Goal: Transaction & Acquisition: Purchase product/service

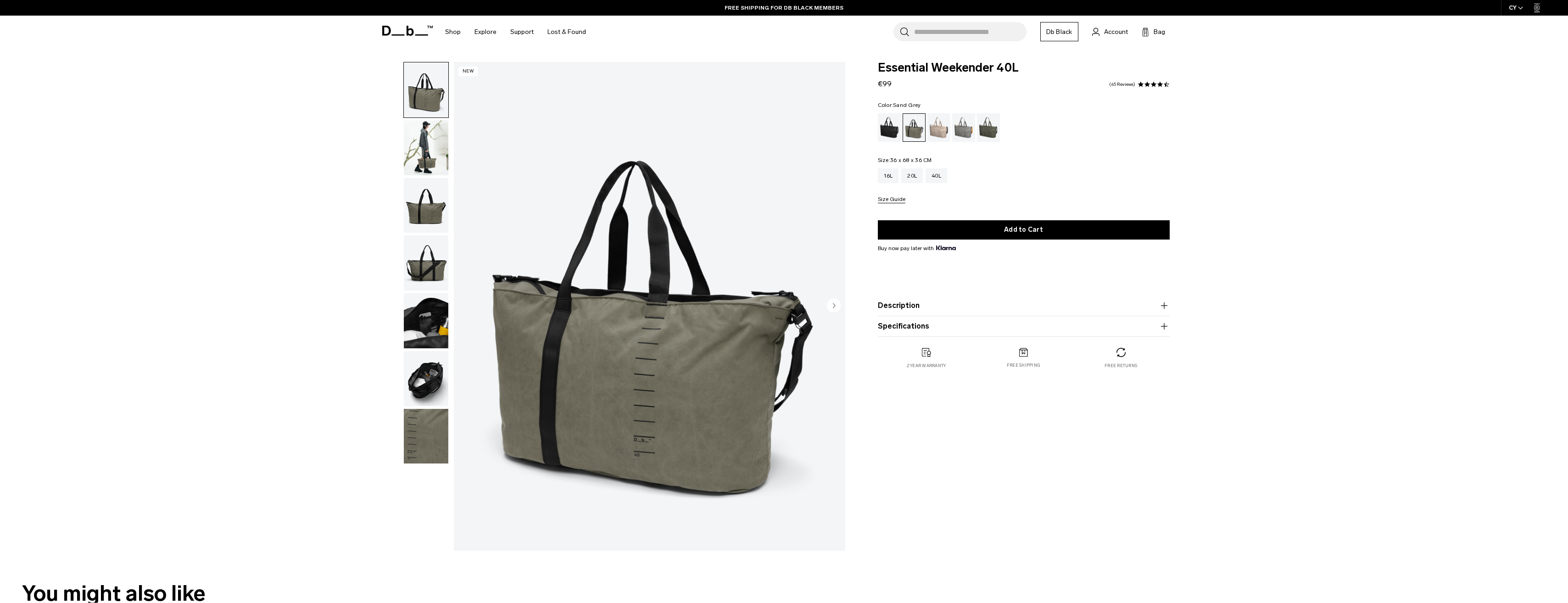
click at [963, 130] on div "Sand Grey" at bounding box center [964, 127] width 23 height 28
